Goal: Task Accomplishment & Management: Manage account settings

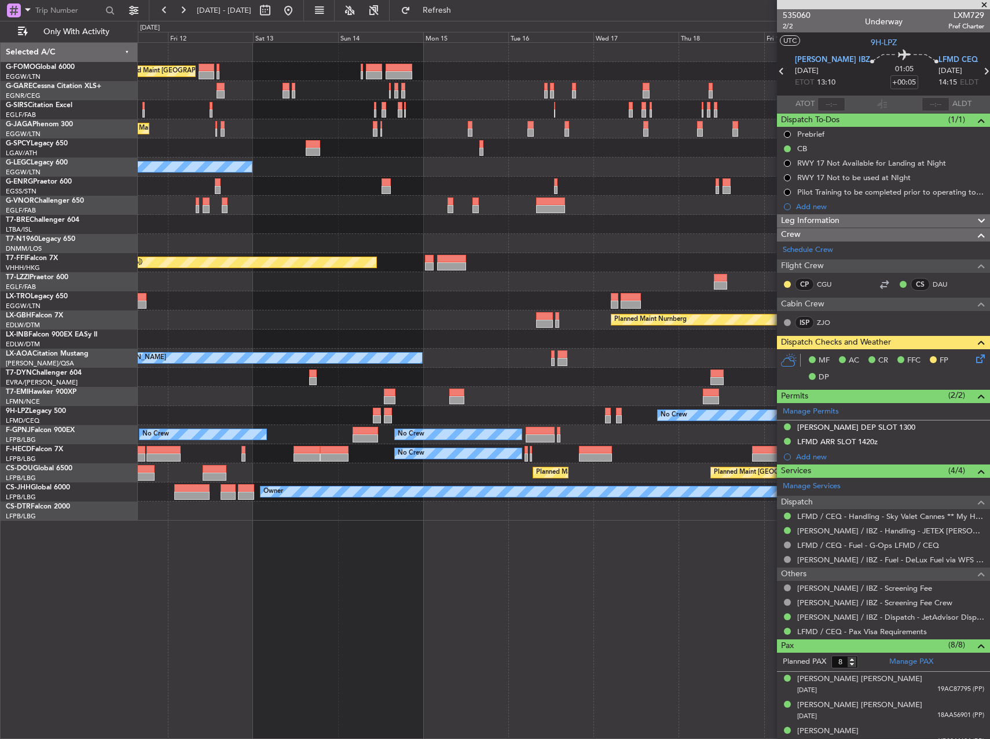
click at [185, 444] on div "No Crew No Crew No Crew No Crew No Crew" at bounding box center [564, 434] width 852 height 19
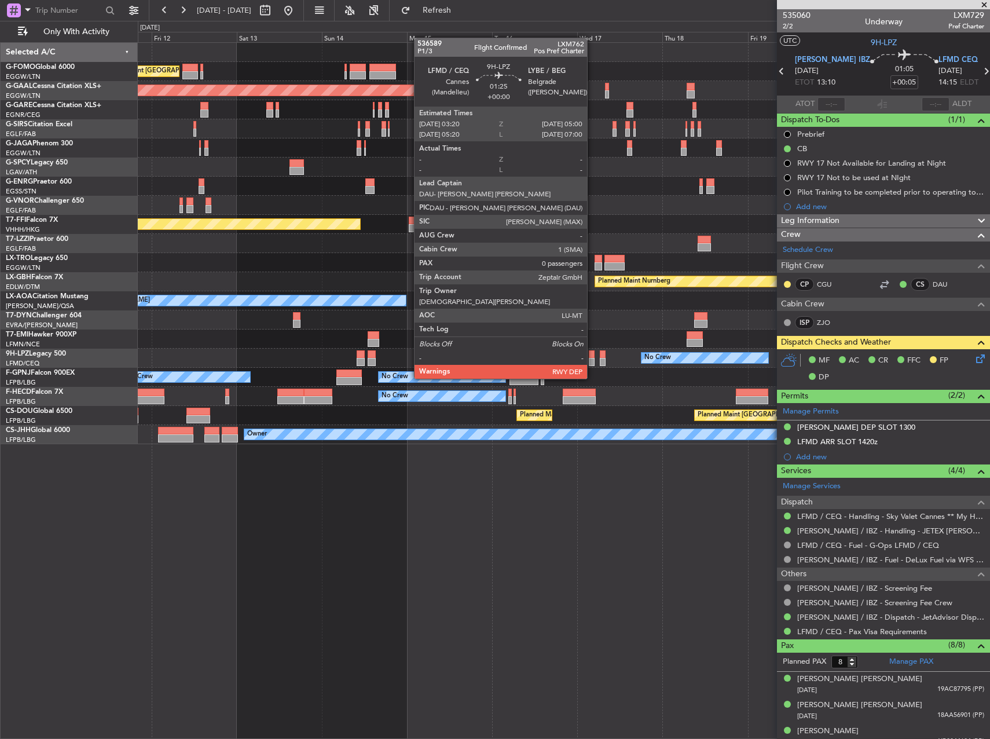
click at [592, 357] on div at bounding box center [592, 354] width 6 height 8
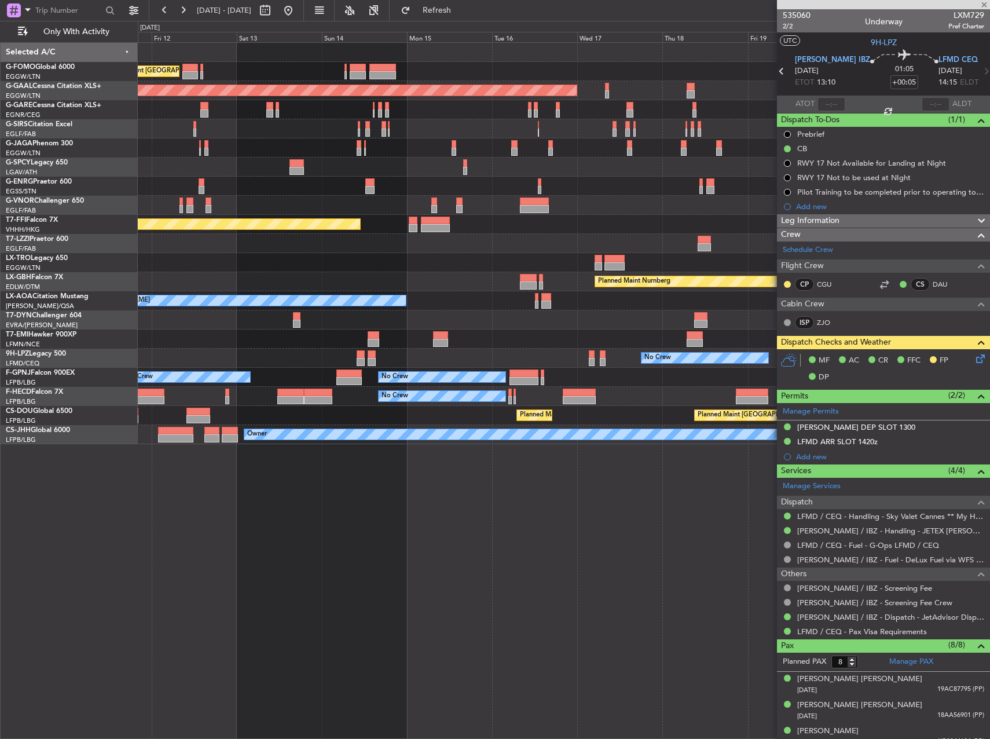
type input "0"
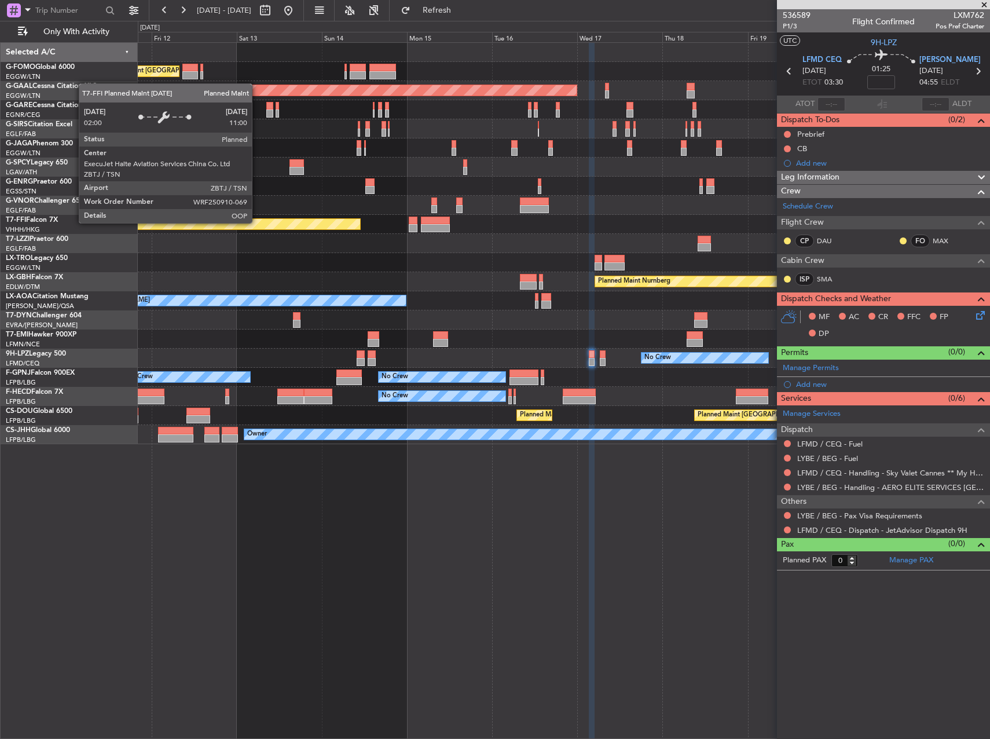
click at [740, 234] on div "Owner" at bounding box center [564, 243] width 852 height 19
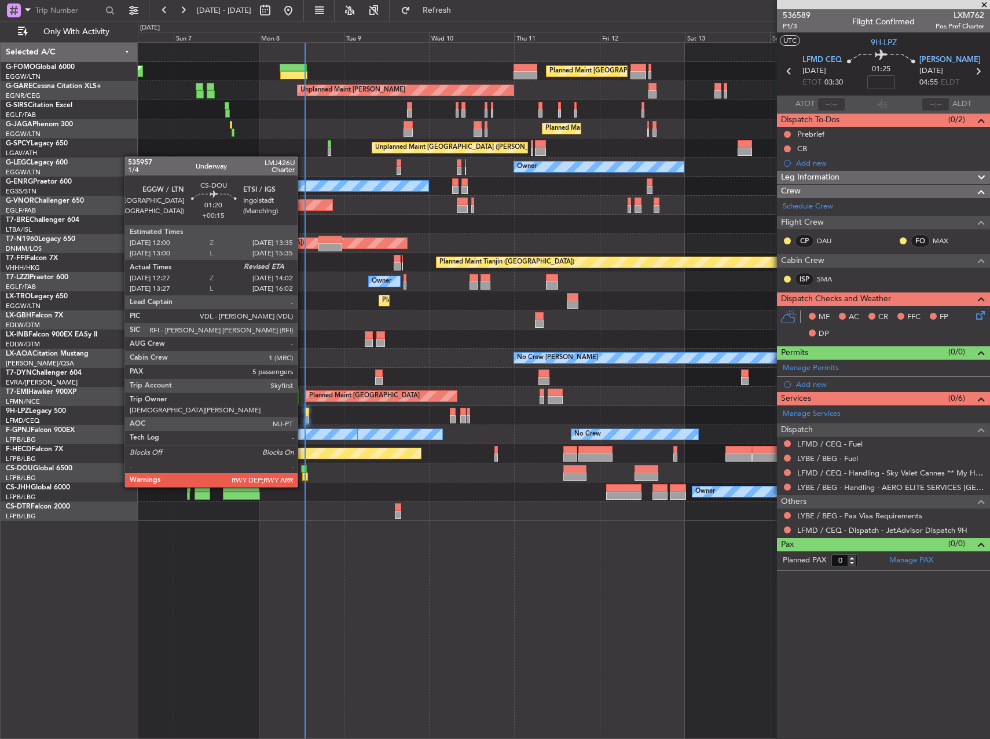
click at [303, 475] on div at bounding box center [305, 477] width 6 height 8
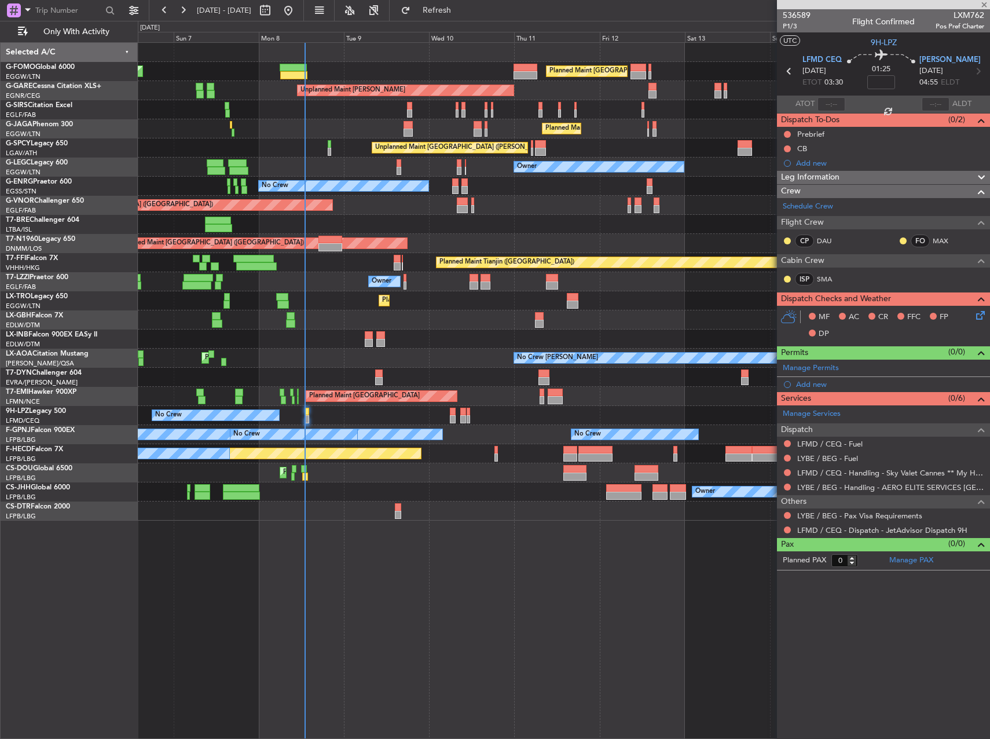
type input "+00:15"
type input "12:37"
type input "5"
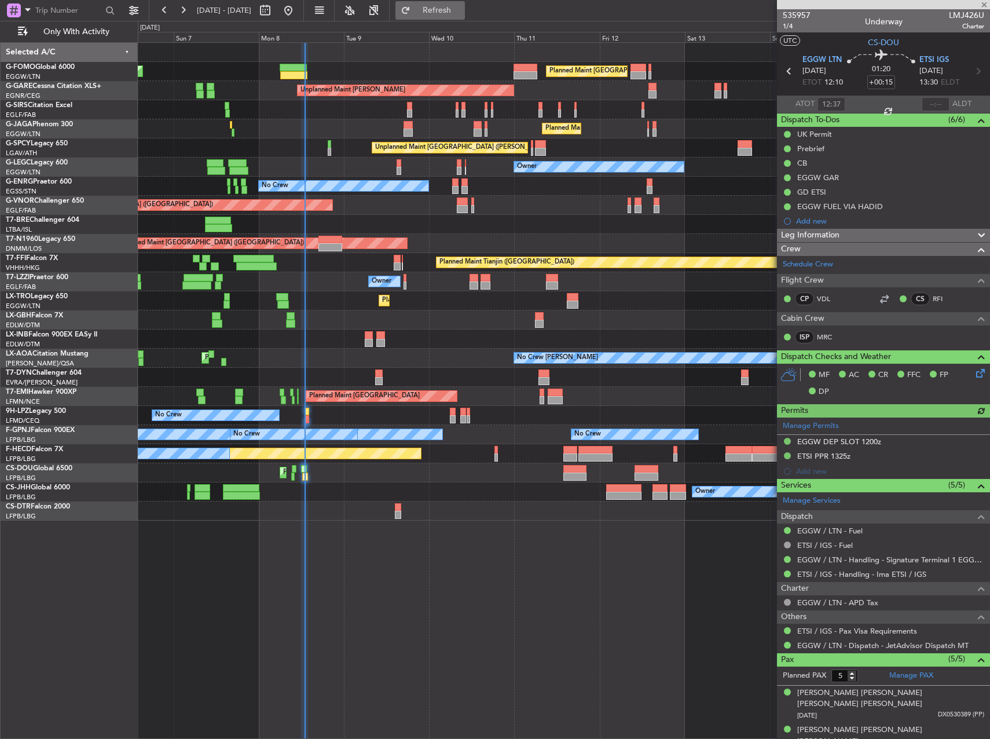
click at [462, 8] on span "Refresh" at bounding box center [437, 10] width 49 height 8
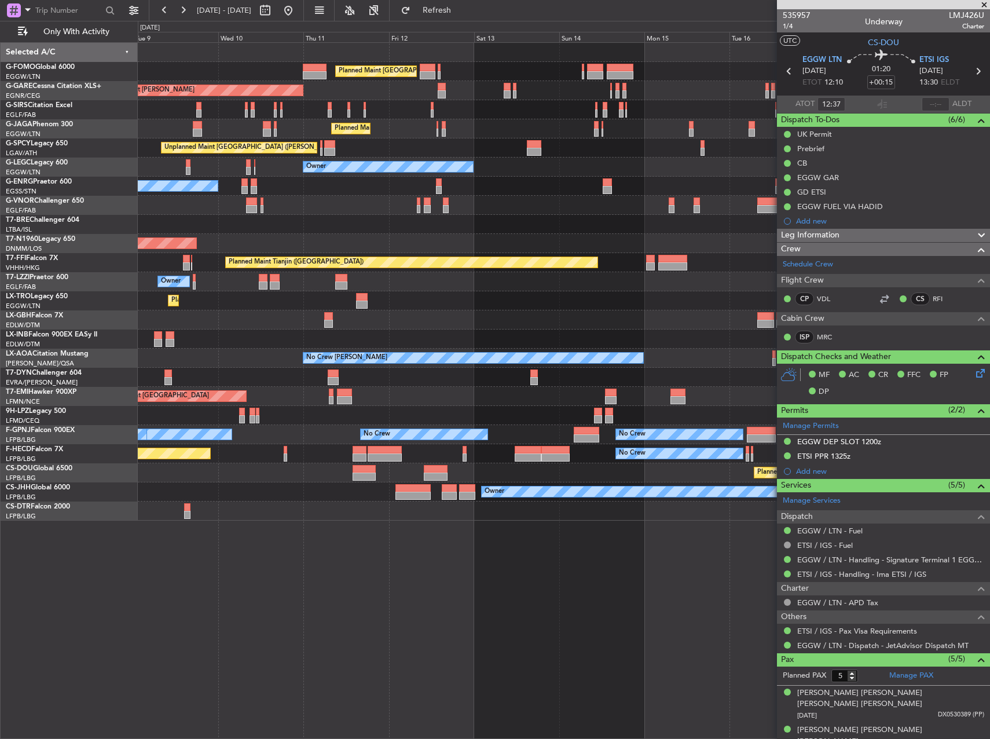
click at [499, 430] on div "No Crew No Crew No Crew No Crew" at bounding box center [564, 434] width 852 height 19
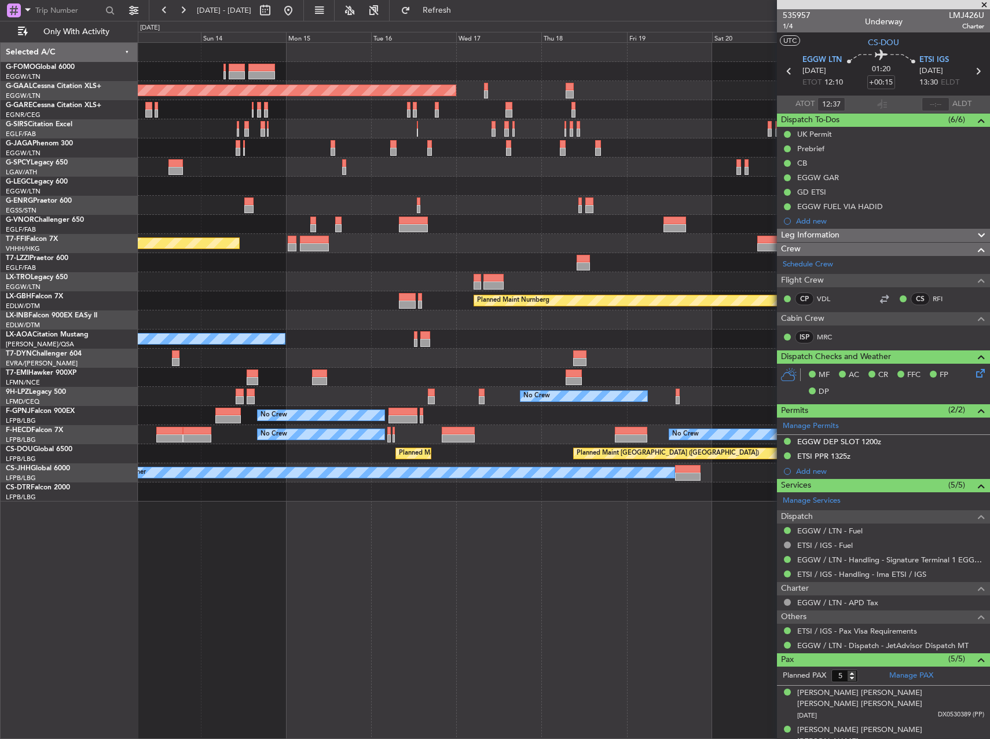
click at [338, 378] on div at bounding box center [564, 377] width 852 height 19
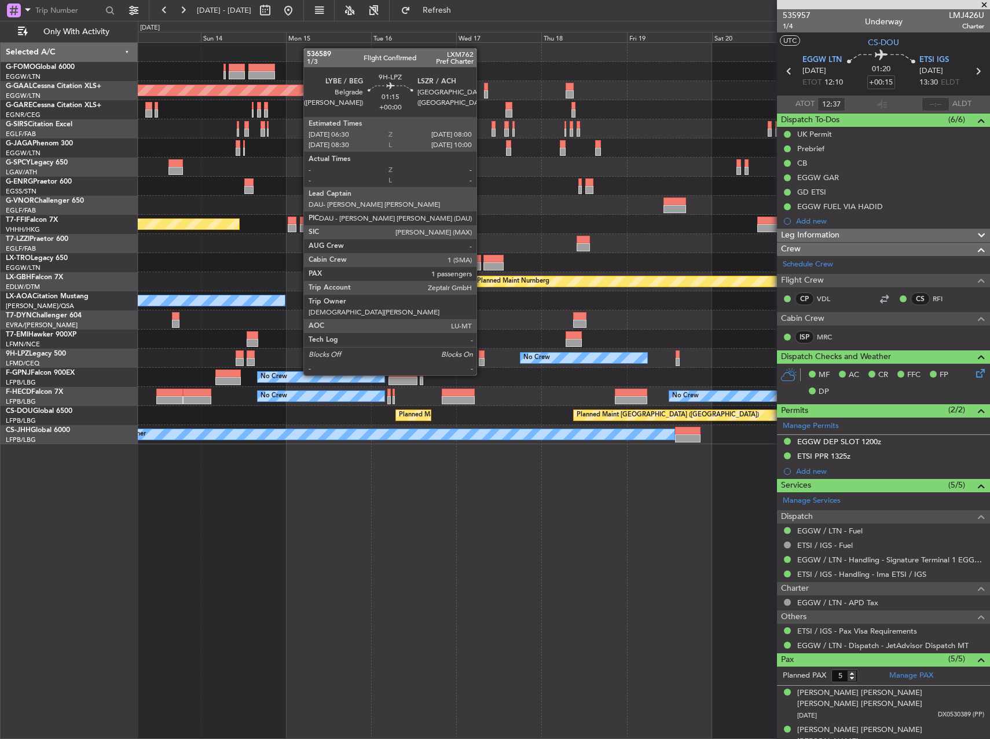
click at [482, 353] on div at bounding box center [482, 354] width 6 height 8
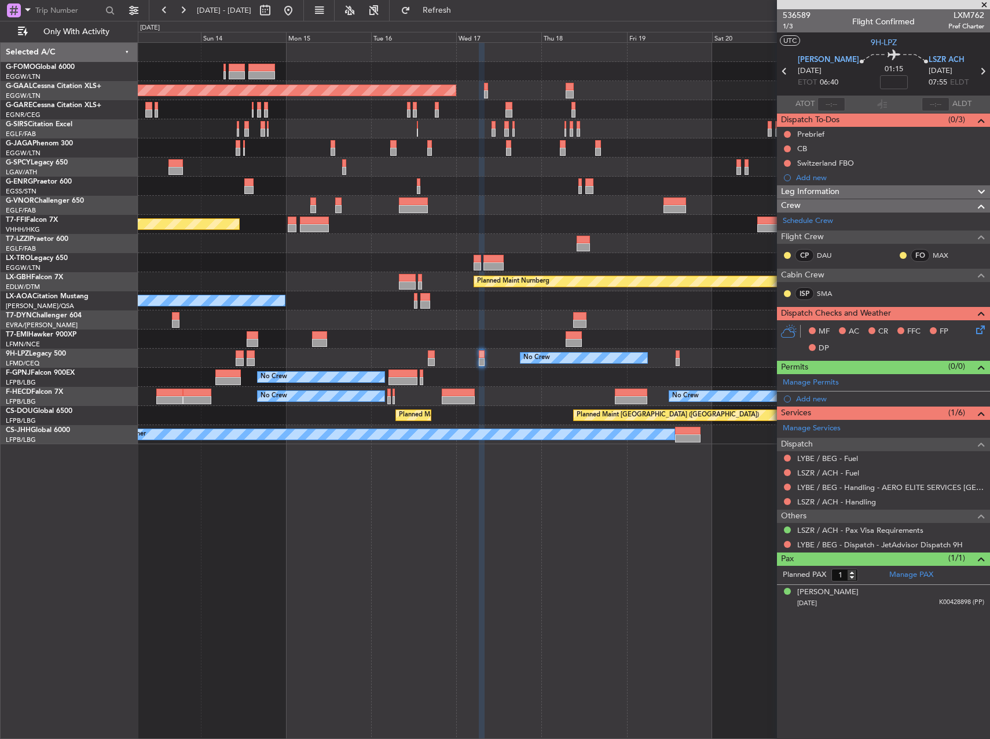
click at [439, 362] on div "No Crew No Crew" at bounding box center [564, 358] width 852 height 19
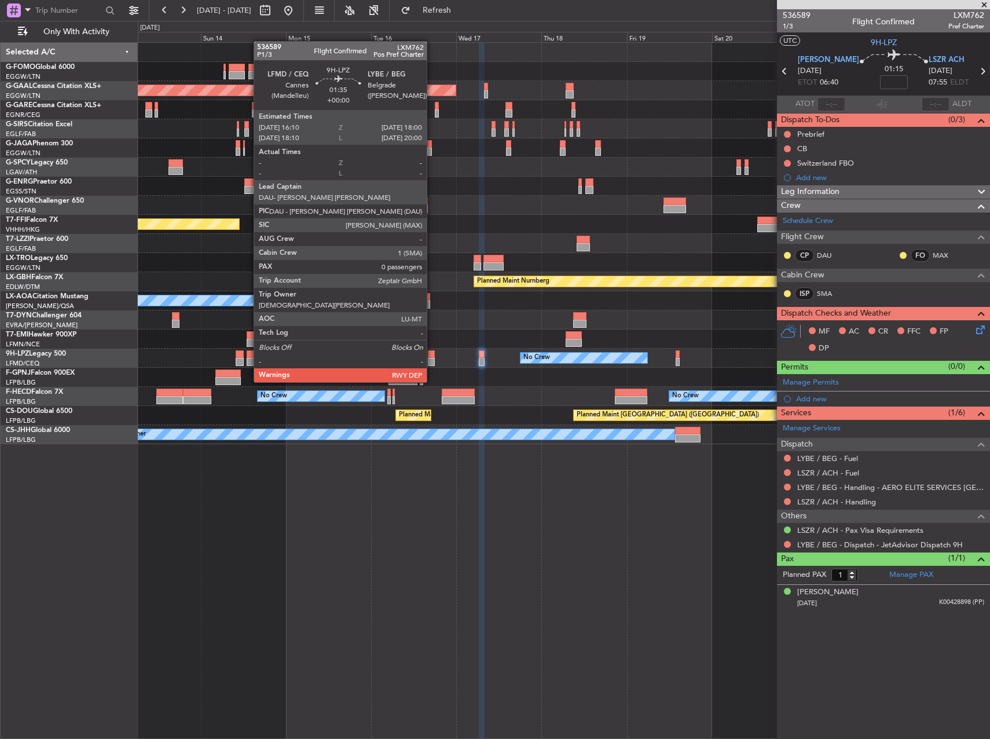
click at [432, 360] on div at bounding box center [431, 362] width 7 height 8
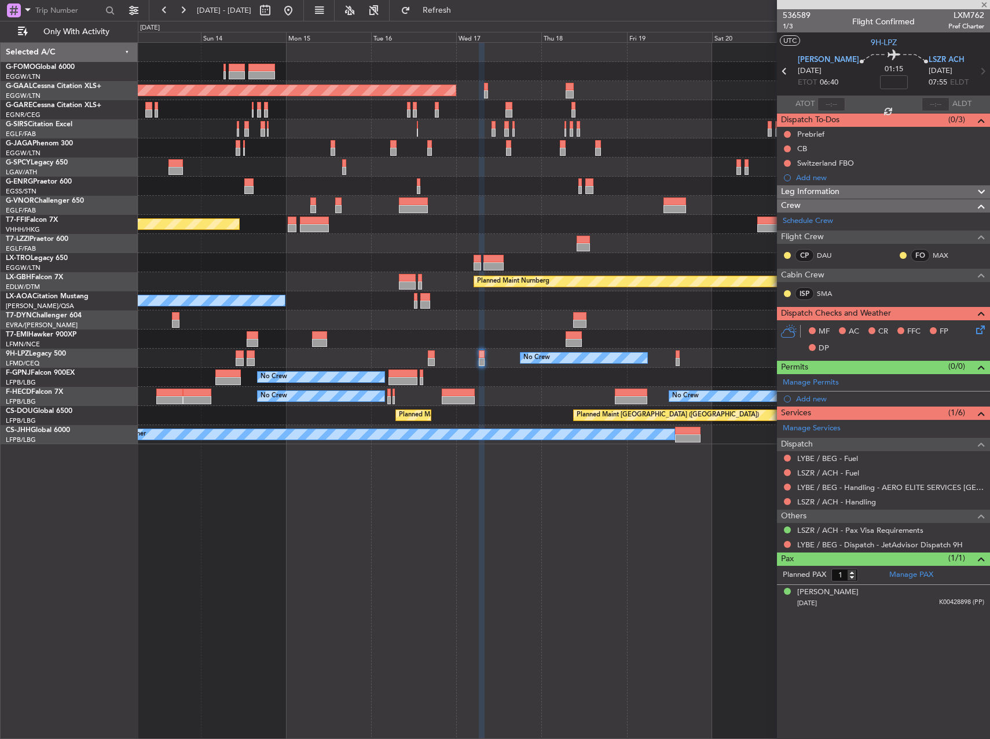
type input "0"
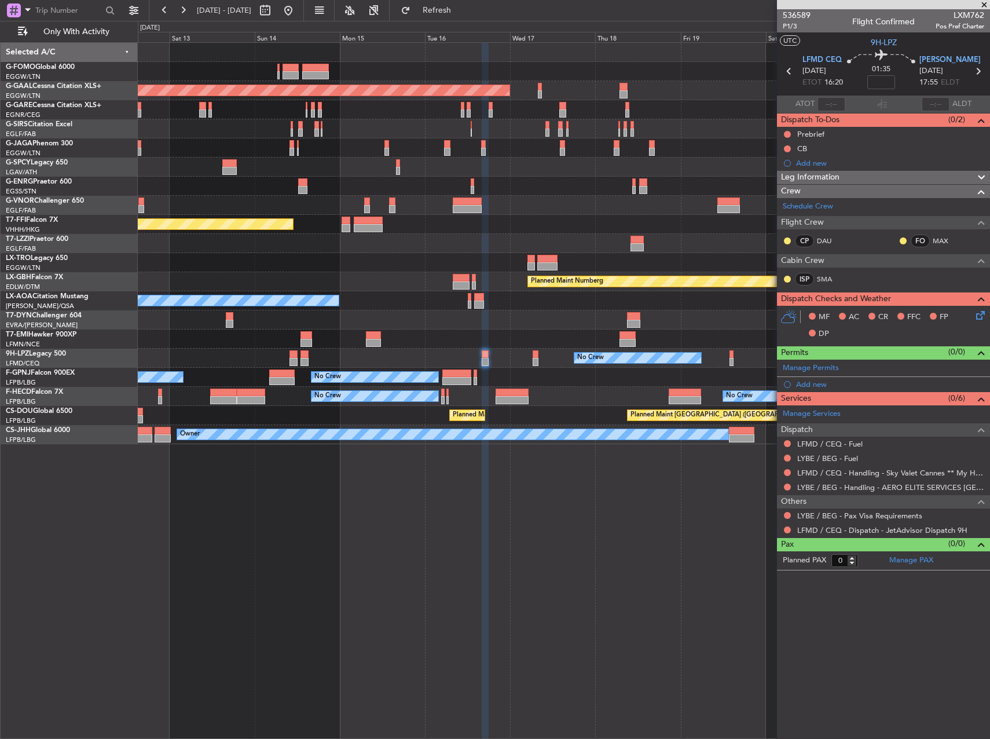
click at [657, 332] on div "Planned Maint [GEOGRAPHIC_DATA]" at bounding box center [564, 338] width 852 height 19
